Goal: Check status

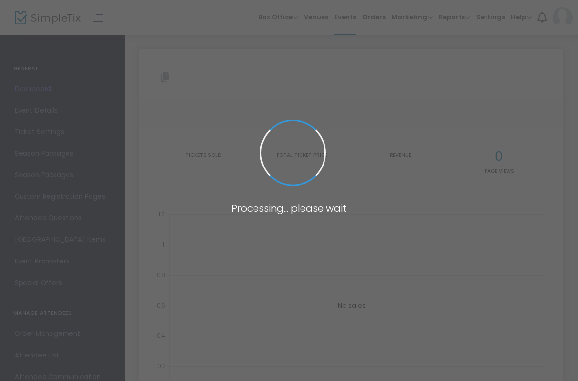
type input "[URL][DOMAIN_NAME]"
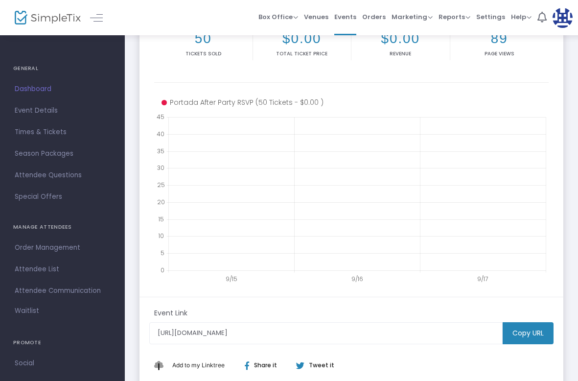
scroll to position [210, 0]
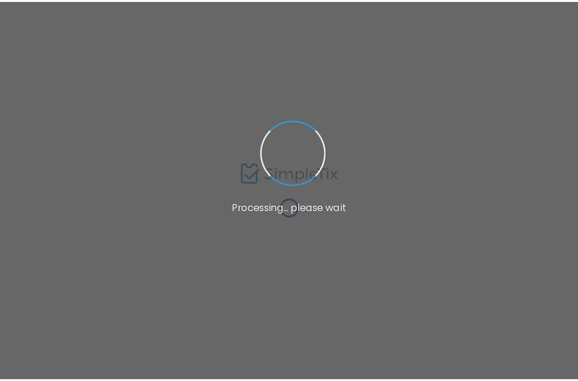
scroll to position [174, 0]
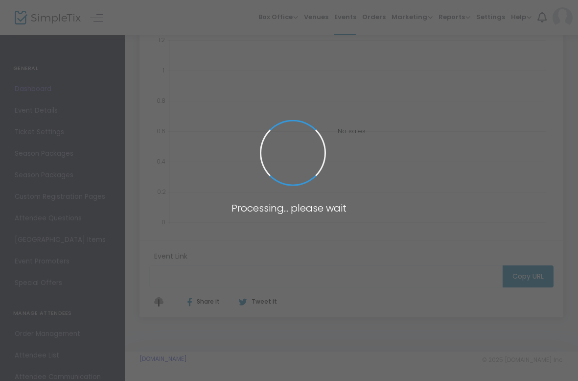
type input "[URL][DOMAIN_NAME]"
